Goal: Complete application form

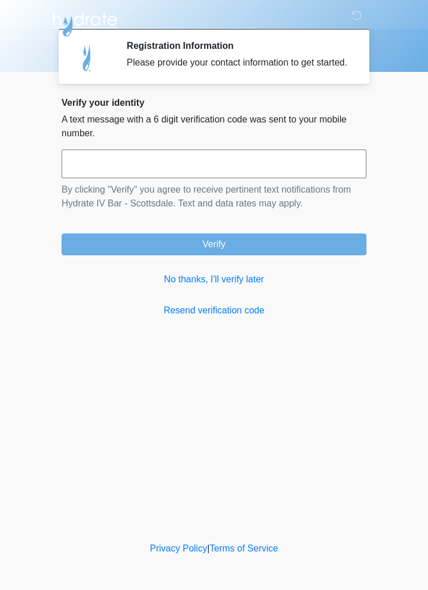
click at [90, 170] on input "text" at bounding box center [213, 163] width 305 height 29
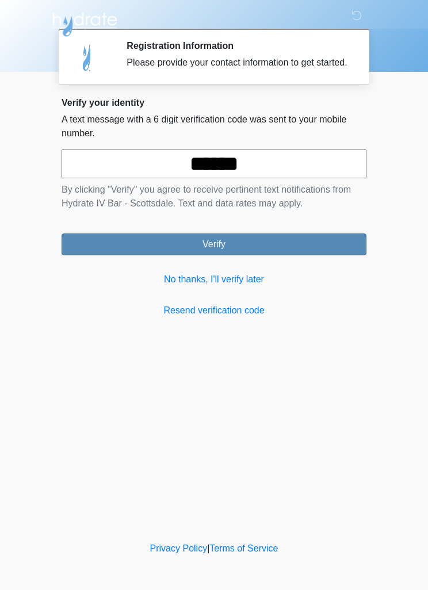
type input "******"
click at [174, 247] on button "Verify" at bounding box center [213, 244] width 305 height 22
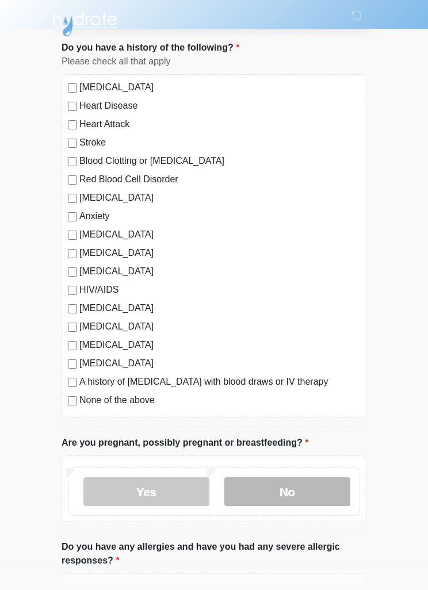
click at [306, 486] on label "No" at bounding box center [287, 492] width 126 height 29
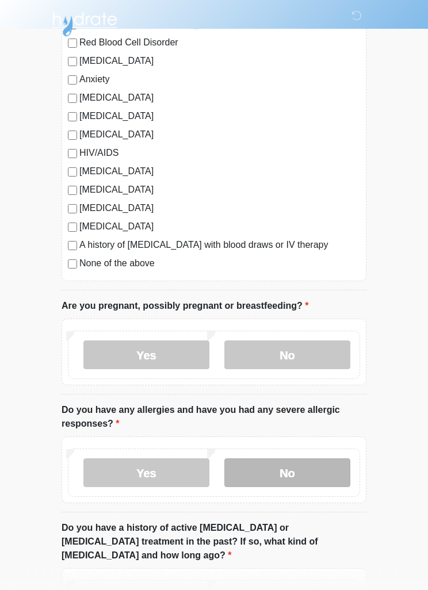
click at [312, 475] on label "No" at bounding box center [287, 473] width 126 height 29
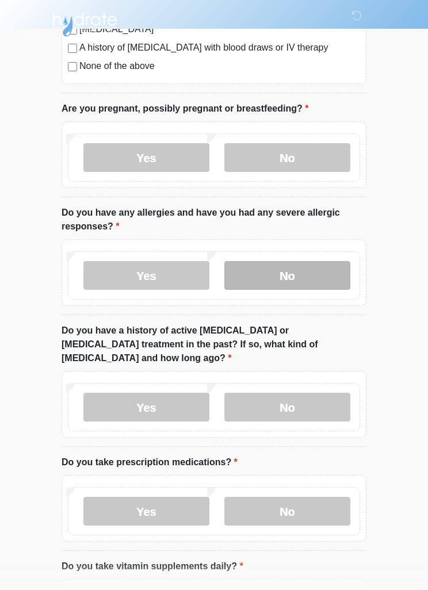
scroll to position [405, 0]
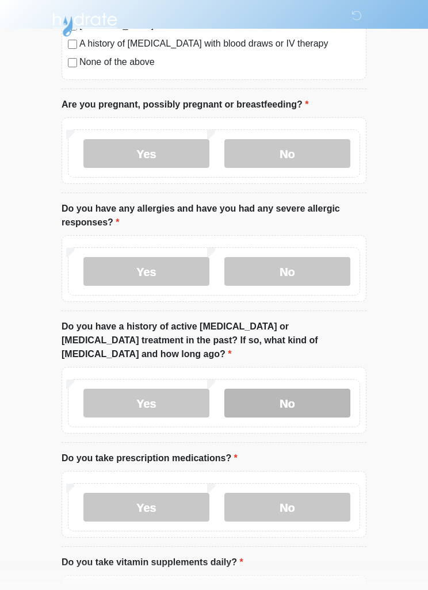
click at [307, 393] on label "No" at bounding box center [287, 403] width 126 height 29
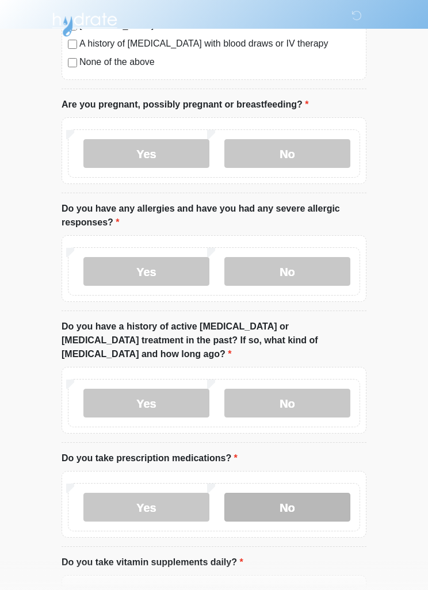
click at [305, 502] on label "No" at bounding box center [287, 507] width 126 height 29
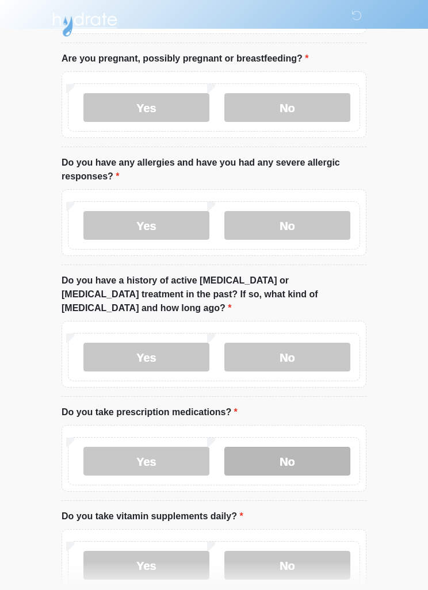
scroll to position [507, 0]
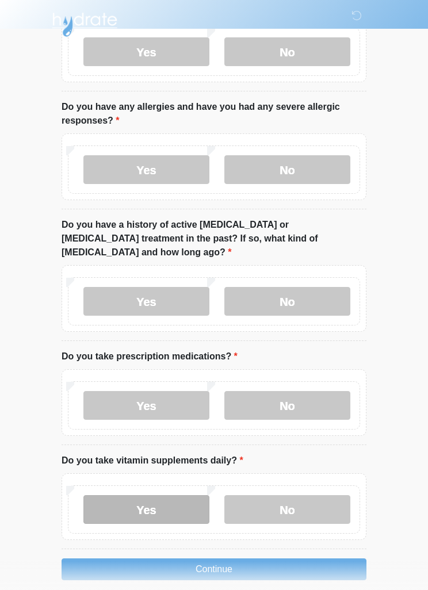
click at [125, 495] on label "Yes" at bounding box center [146, 509] width 126 height 29
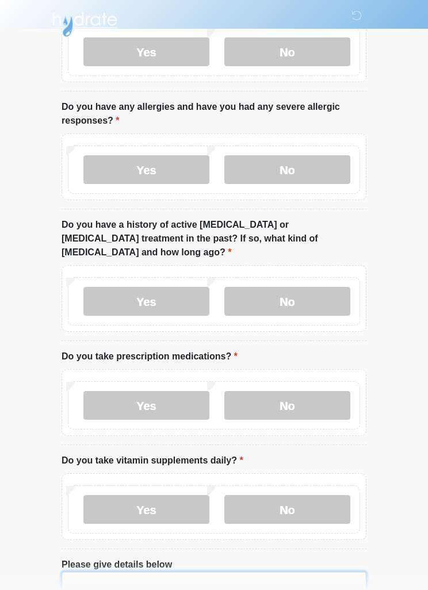
click at [209, 571] on textarea "Please give details below" at bounding box center [213, 595] width 305 height 49
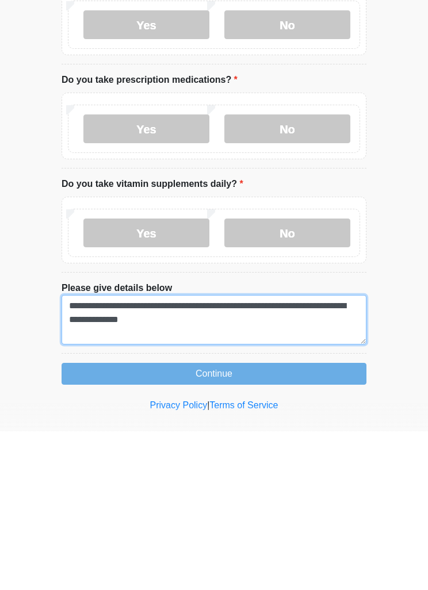
click at [187, 453] on textarea "**********" at bounding box center [213, 477] width 305 height 49
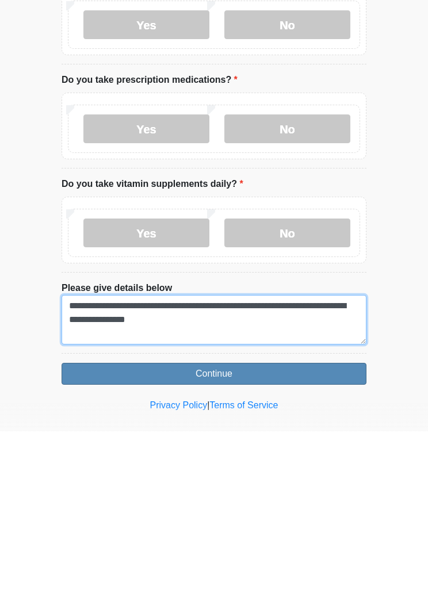
type textarea "**********"
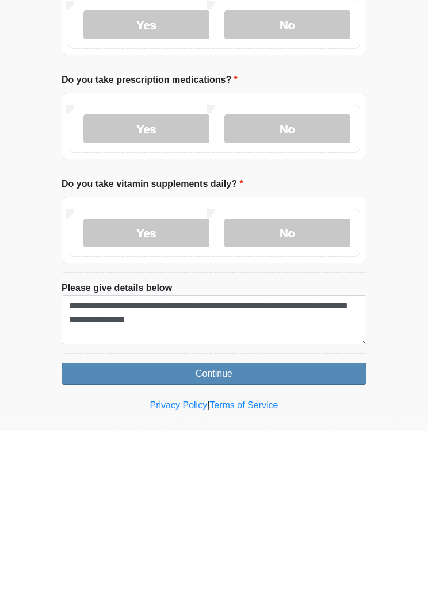
click at [170, 521] on button "Continue" at bounding box center [213, 532] width 305 height 22
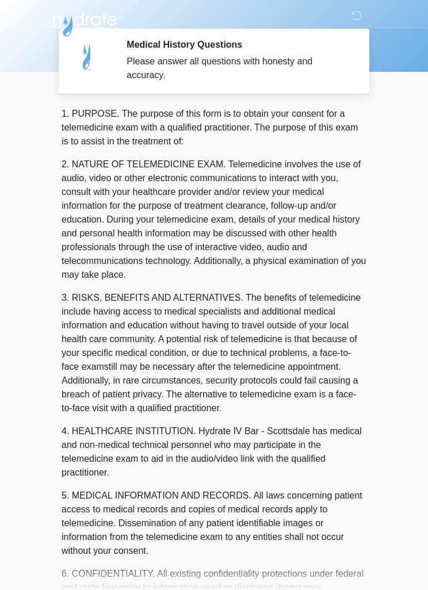
scroll to position [0, 0]
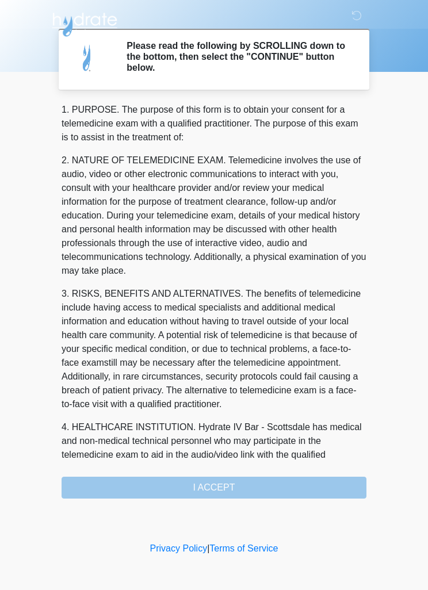
click at [258, 483] on div "1. PURPOSE. The purpose of this form is to obtain your consent for a telemedici…" at bounding box center [213, 300] width 305 height 395
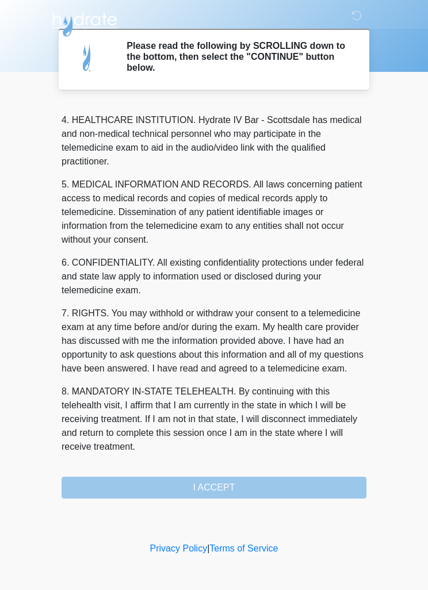
scroll to position [321, 0]
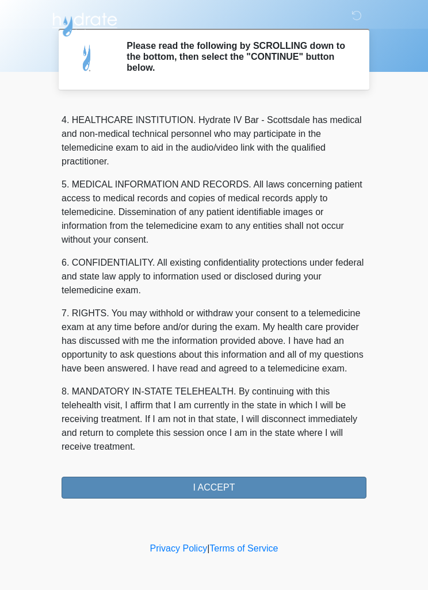
click at [233, 483] on button "I ACCEPT" at bounding box center [213, 487] width 305 height 22
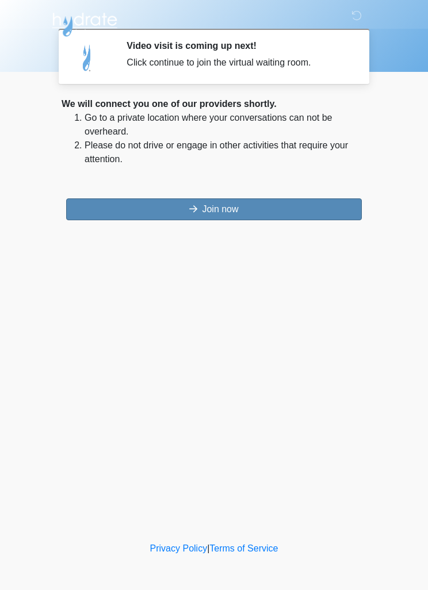
click at [299, 200] on button "Join now" at bounding box center [213, 209] width 295 height 22
